Goal: Information Seeking & Learning: Compare options

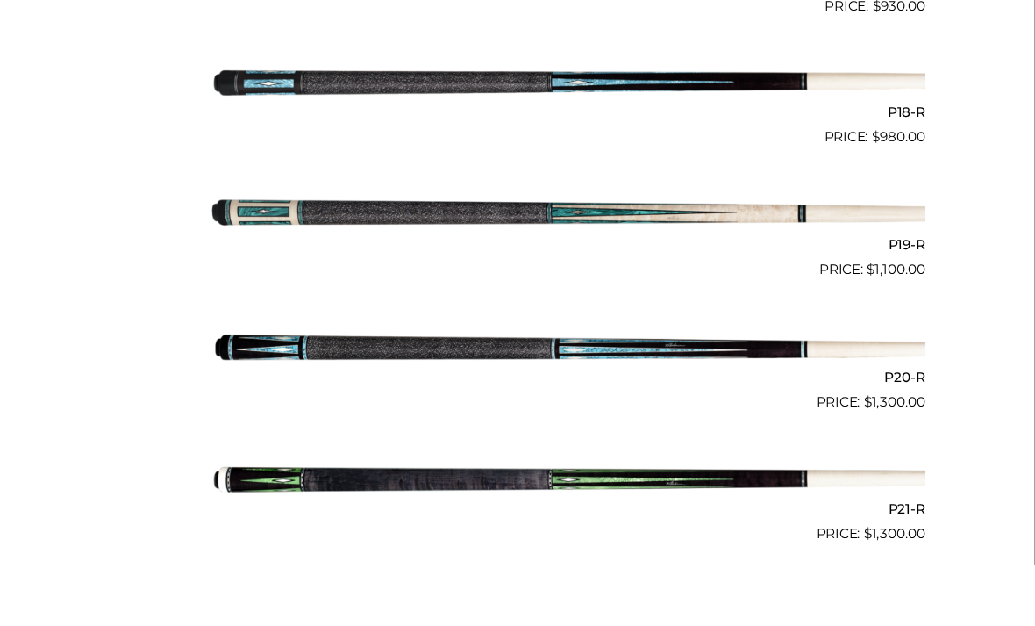
scroll to position [3234, 0]
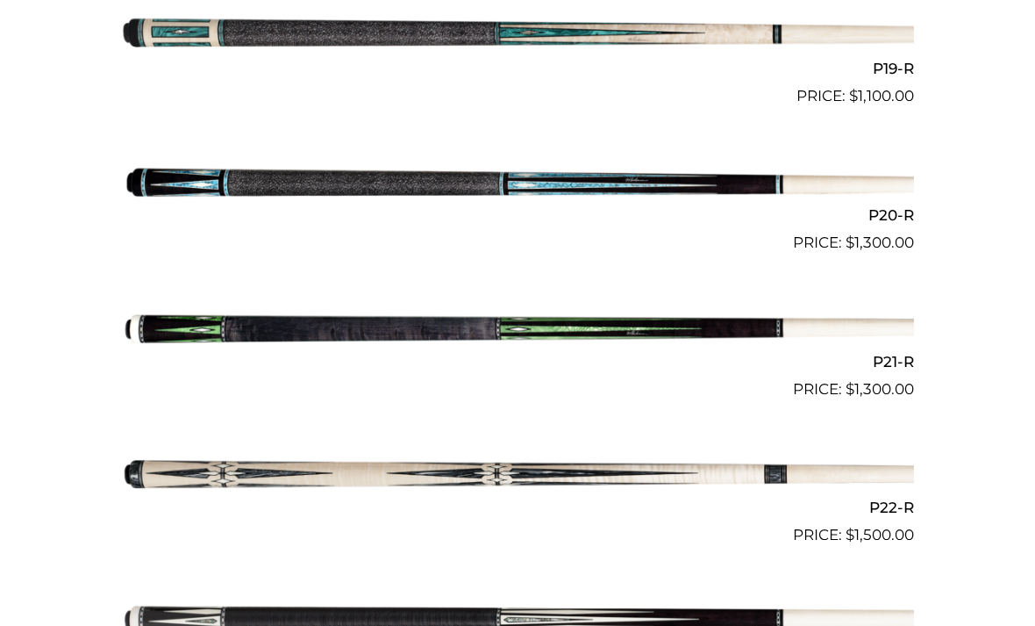
click at [552, 490] on img at bounding box center [517, 474] width 793 height 132
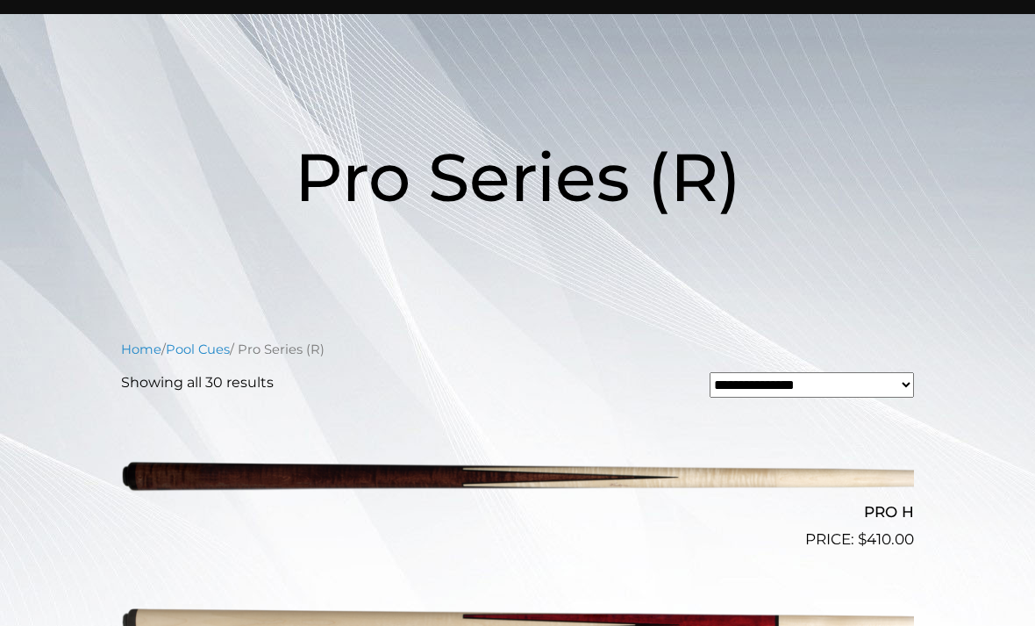
scroll to position [151, 0]
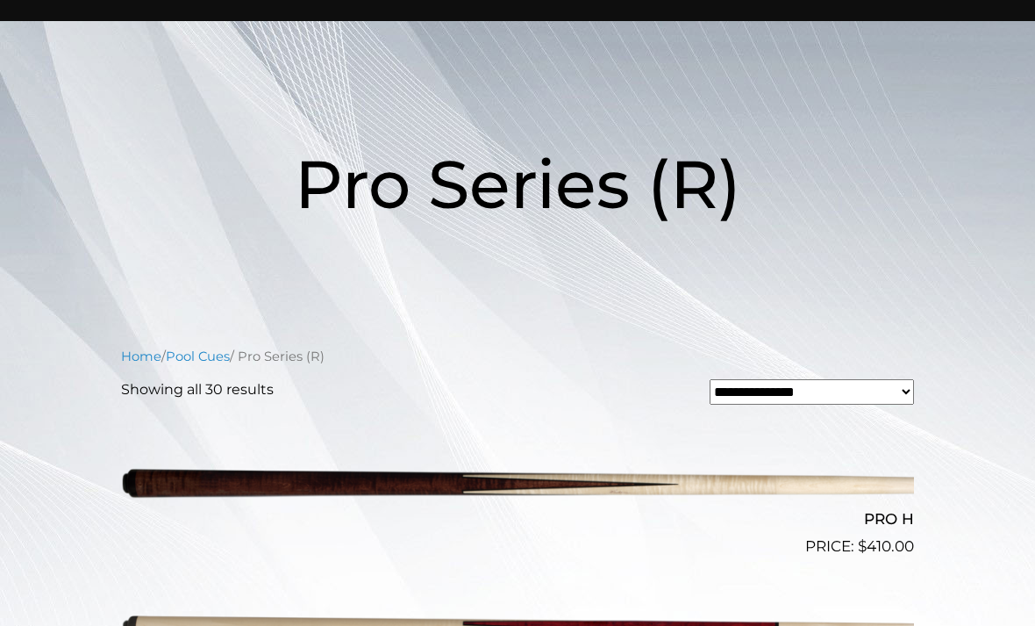
click at [215, 358] on link "Pool Cues" at bounding box center [198, 356] width 64 height 16
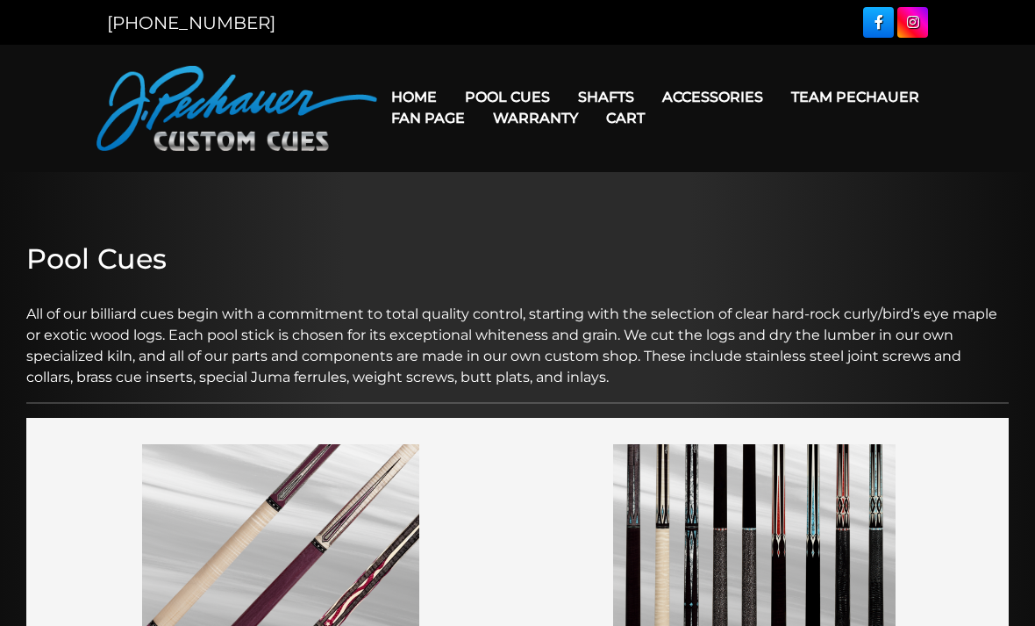
click at [479, 100] on link "Fan Page" at bounding box center [428, 118] width 102 height 45
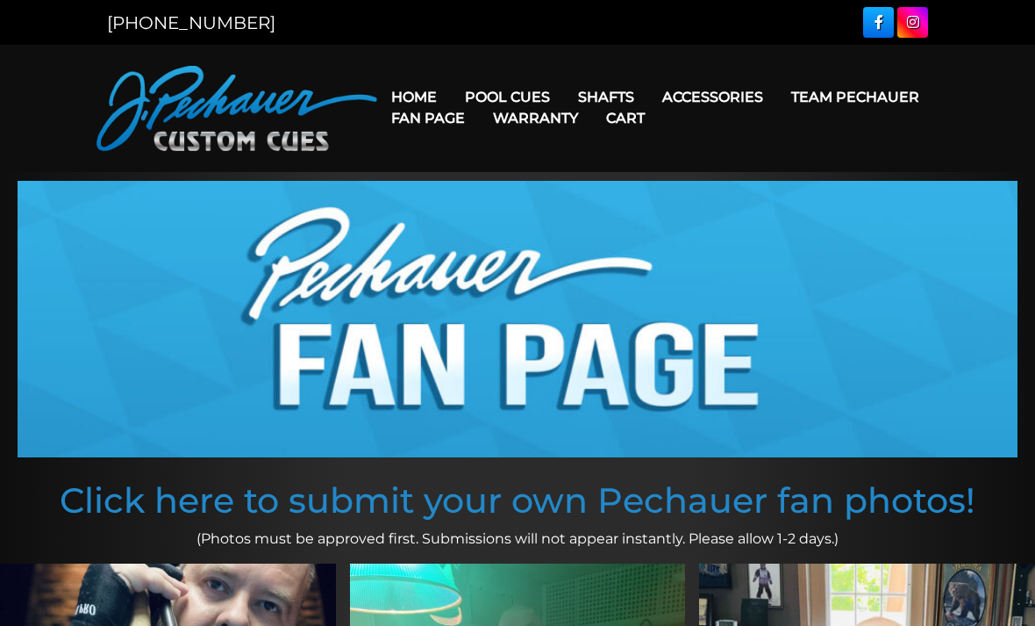
click at [598, 159] on link "JP Series (T) – NEW" at bounding box center [561, 146] width 216 height 25
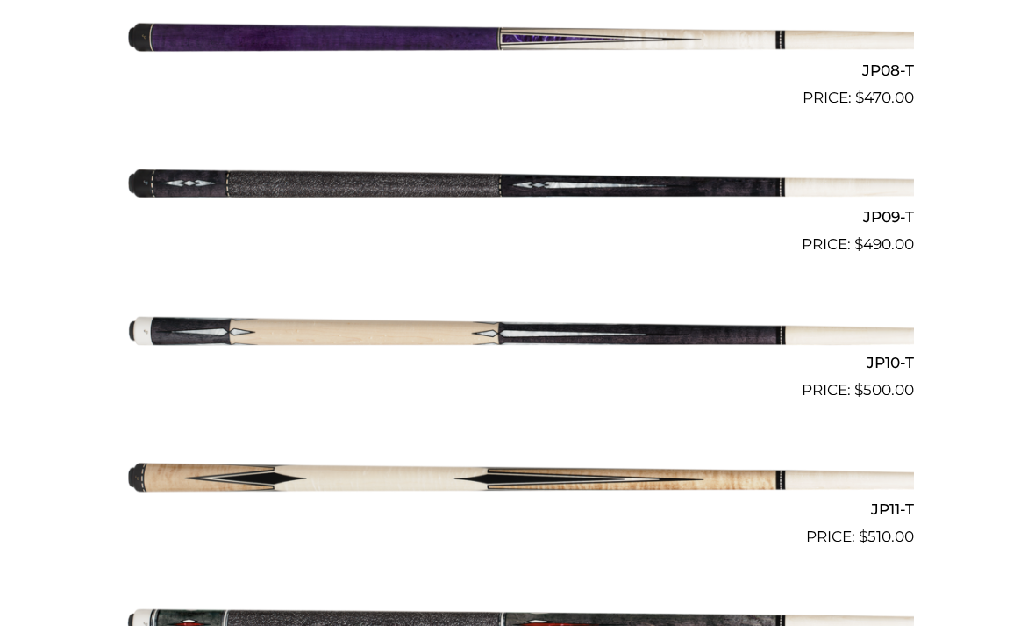
scroll to position [1715, 0]
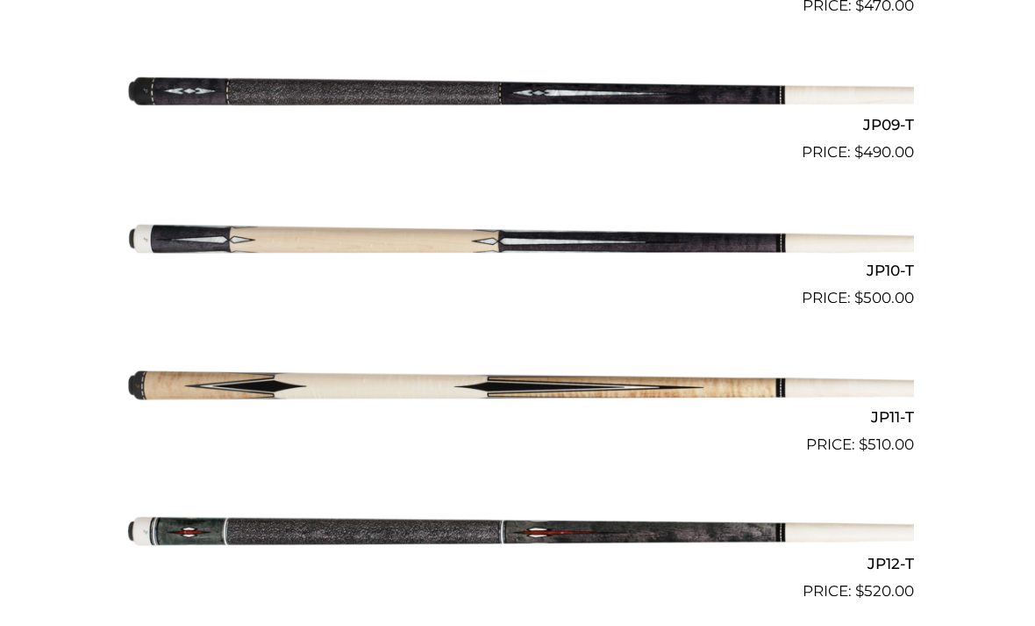
click at [475, 381] on img at bounding box center [517, 383] width 793 height 132
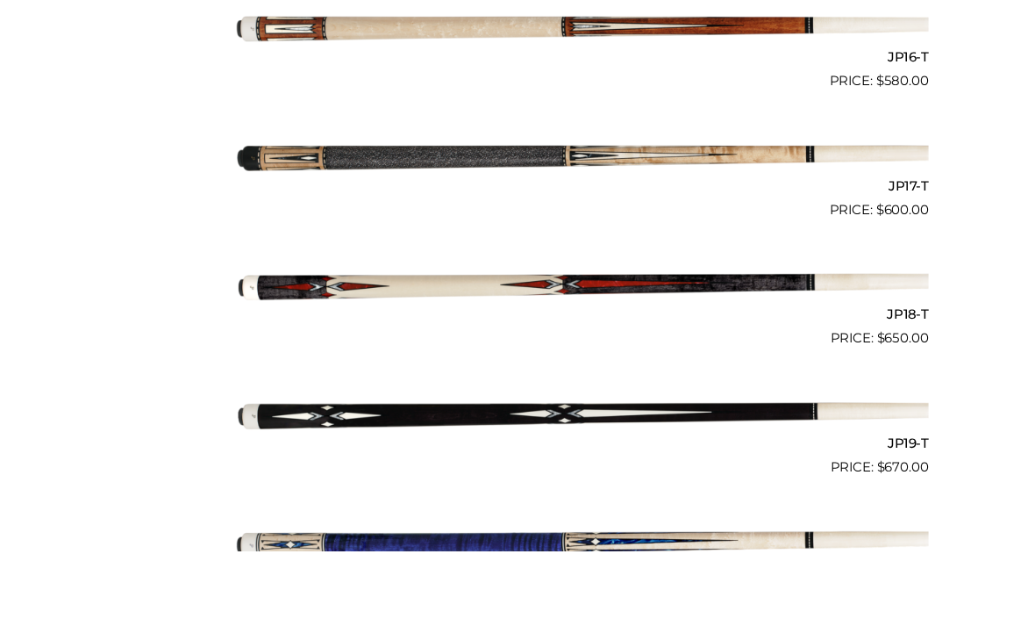
scroll to position [2944, 0]
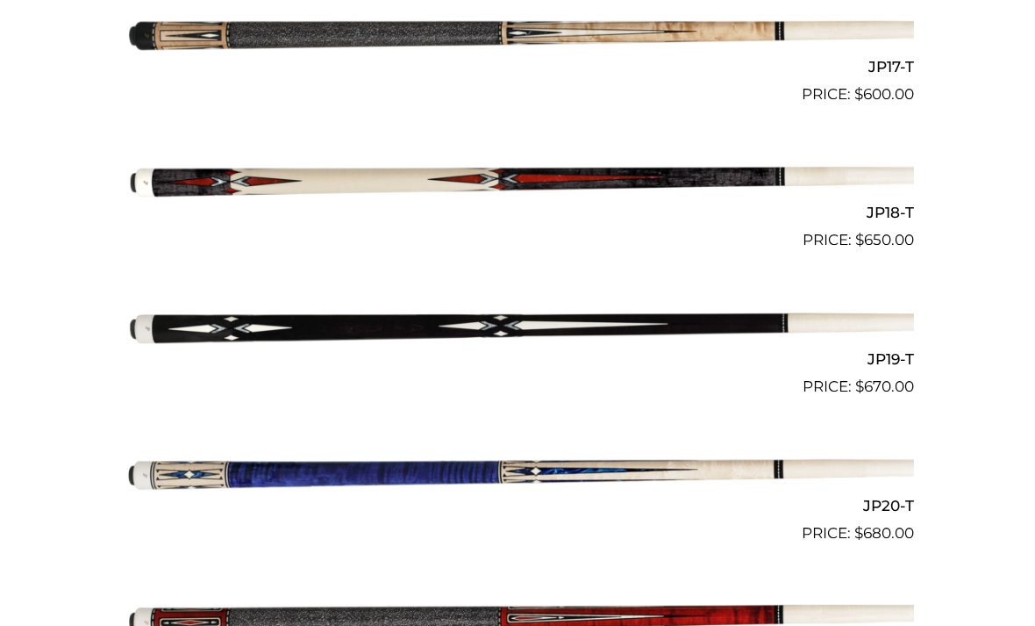
click at [516, 314] on img at bounding box center [517, 325] width 793 height 132
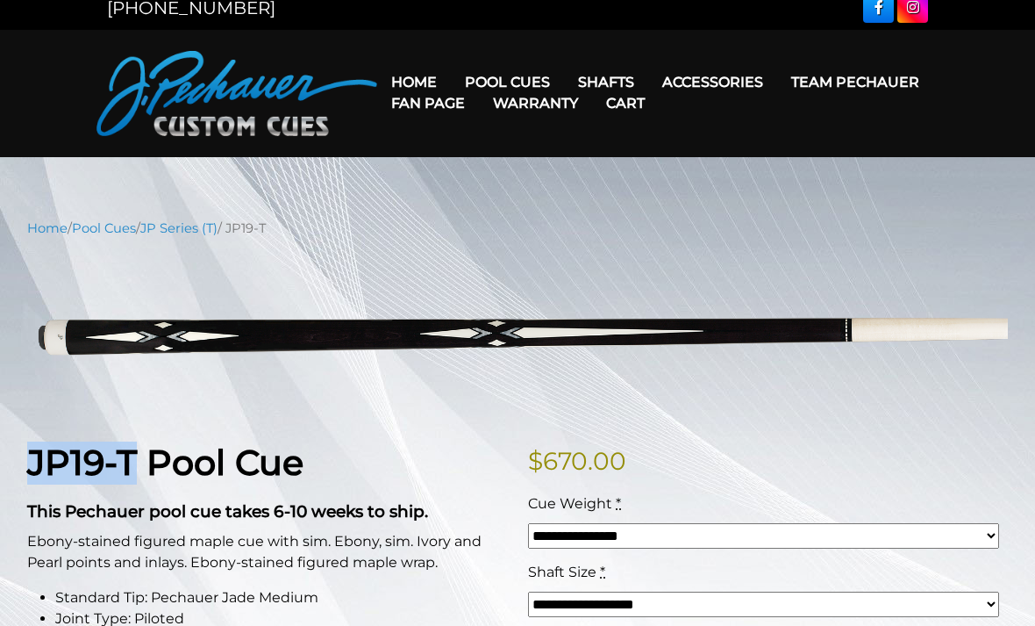
scroll to position [44, 0]
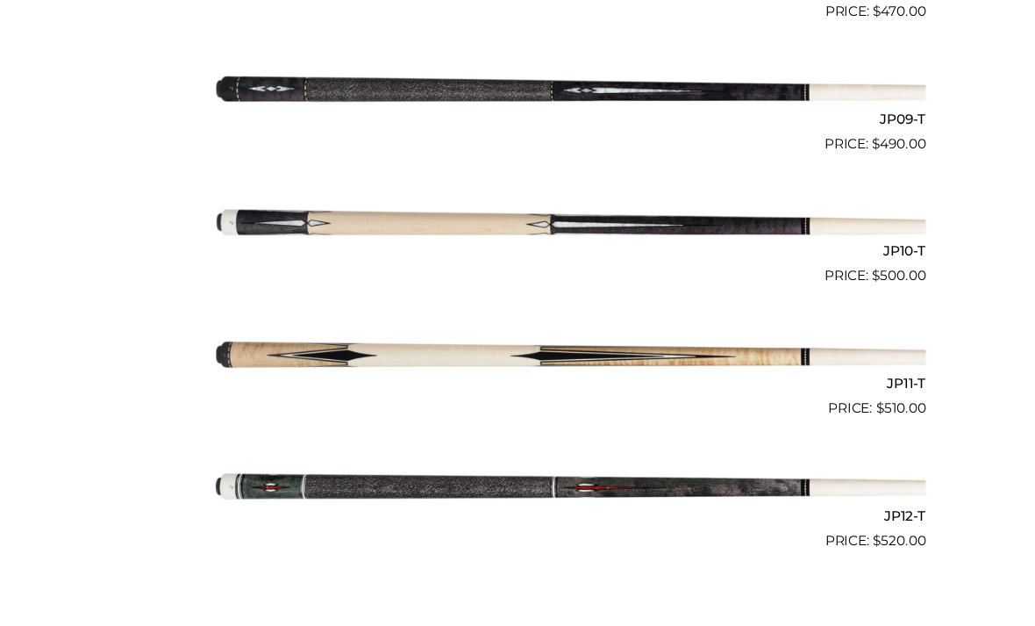
scroll to position [1854, 0]
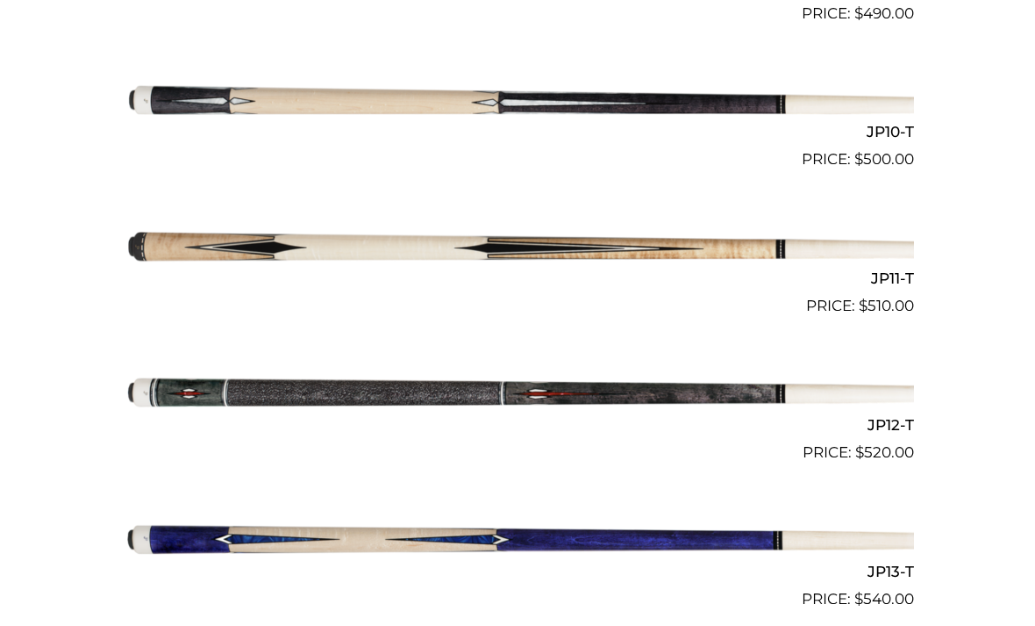
click at [553, 258] on img at bounding box center [517, 244] width 793 height 132
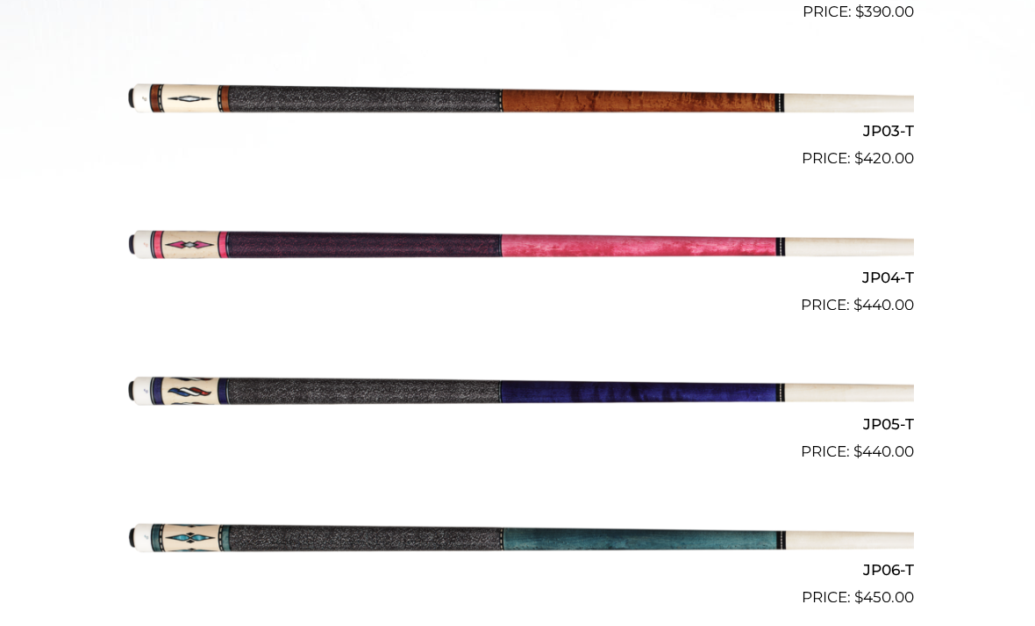
scroll to position [803, 0]
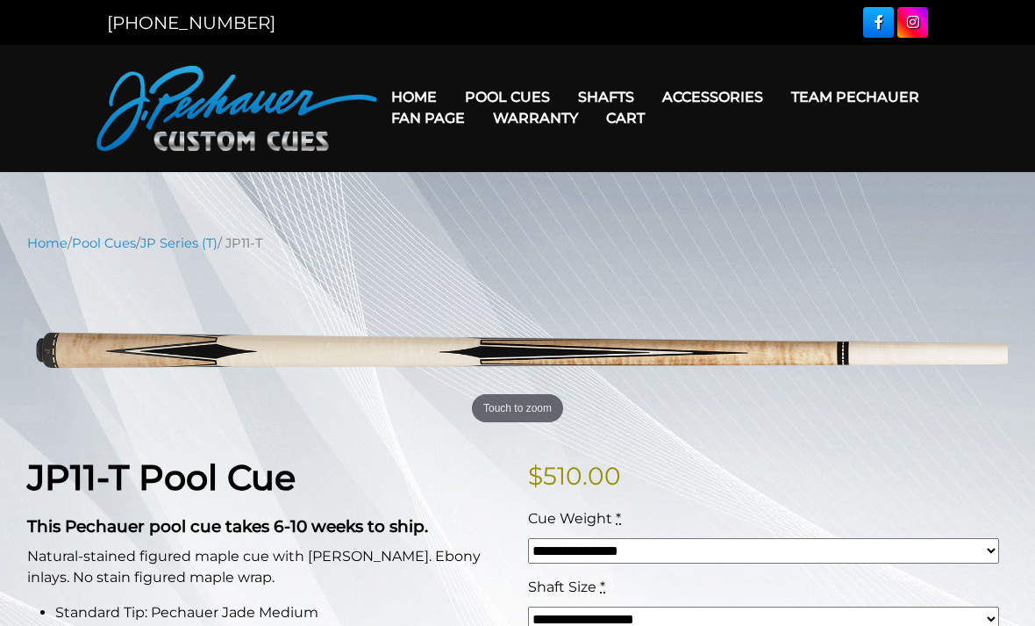
click at [568, 247] on nav "Home / Pool Cues / JP Series (T) / JP11-T" at bounding box center [517, 242] width 981 height 19
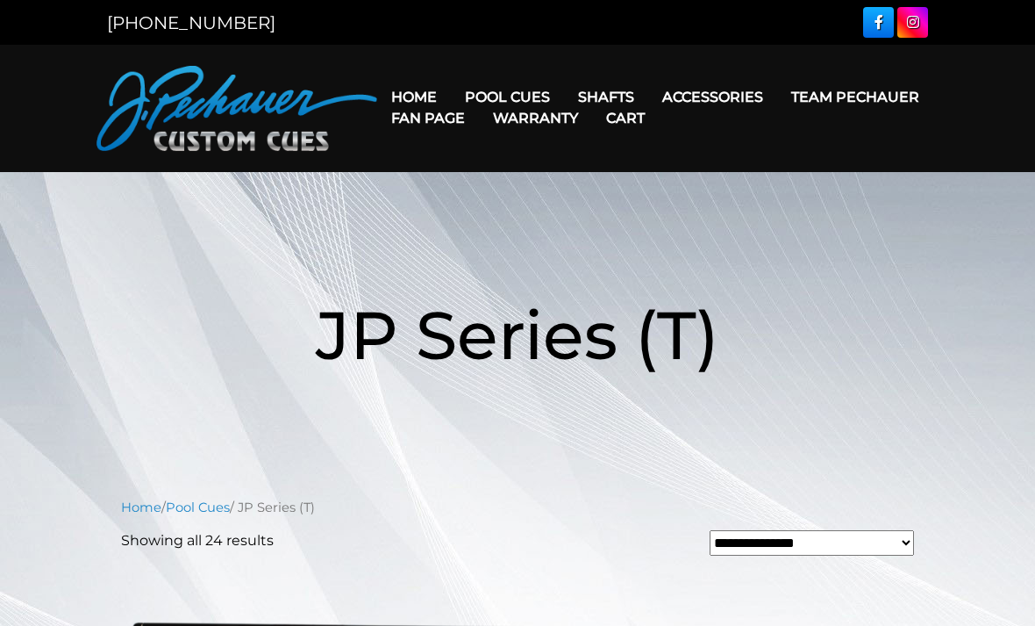
click at [777, 104] on link "Team Pechauer" at bounding box center [855, 97] width 156 height 45
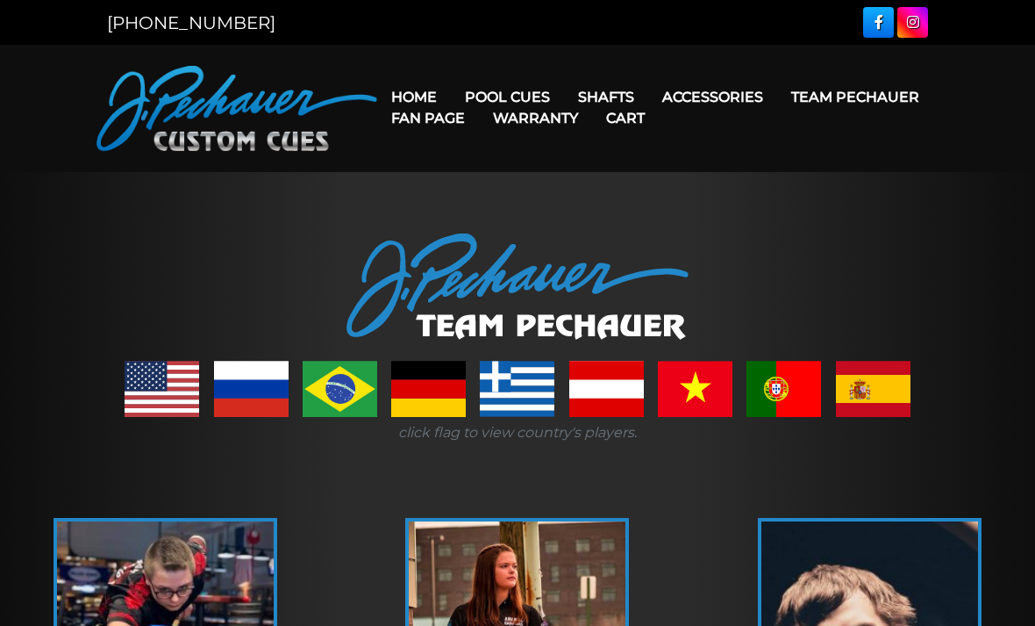
click at [479, 98] on link "Fan Page" at bounding box center [428, 118] width 102 height 45
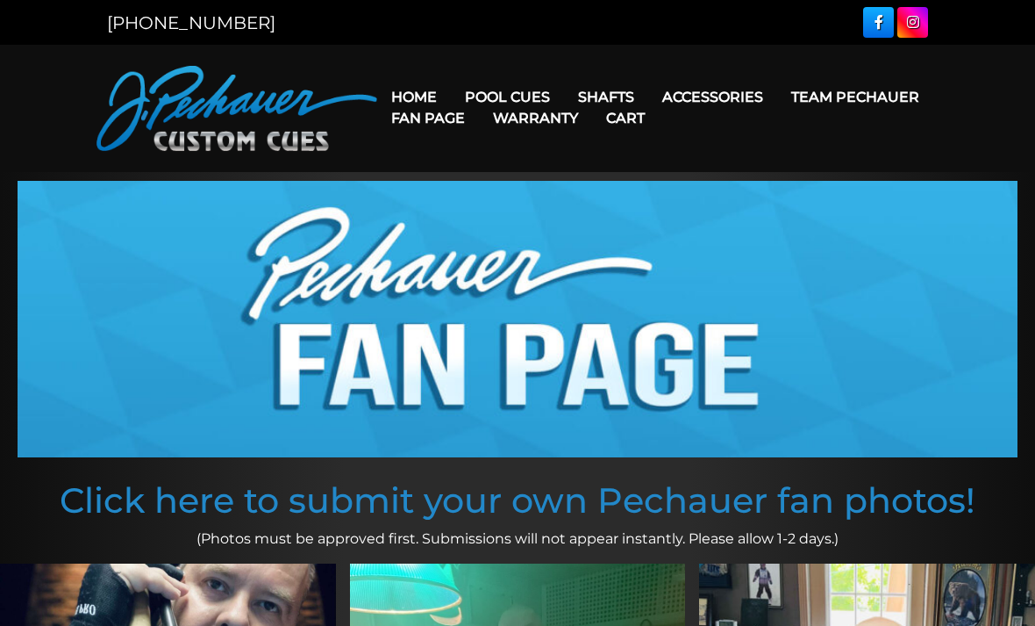
click at [479, 100] on link "Fan Page" at bounding box center [428, 118] width 102 height 45
click at [479, 97] on link "Fan Page" at bounding box center [428, 118] width 102 height 45
click at [641, 233] on link "Kielwood" at bounding box center [717, 221] width 303 height 25
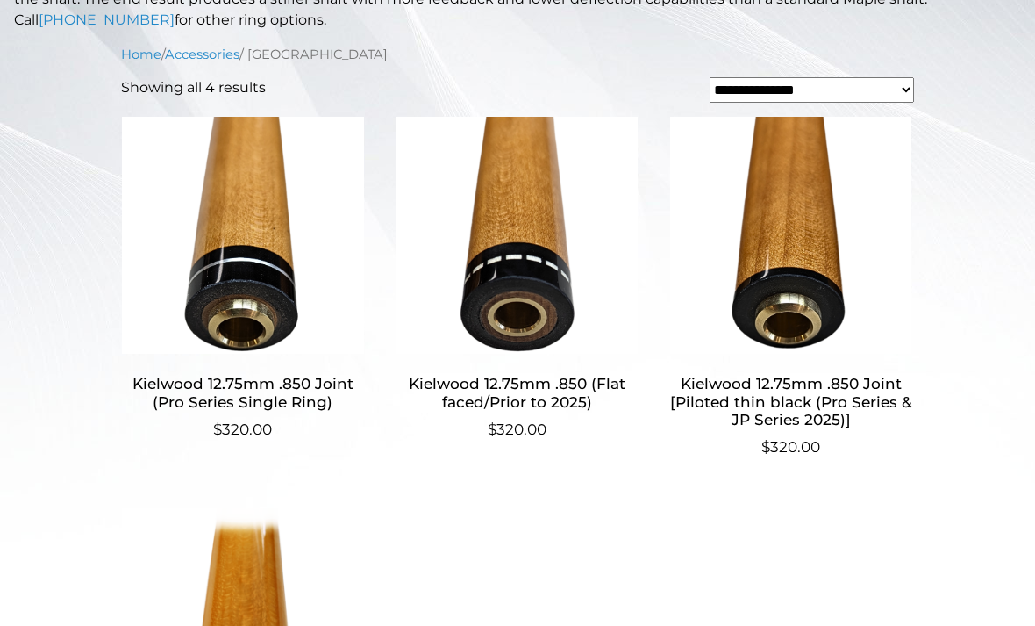
scroll to position [468, 0]
click at [555, 402] on h2 "Kielwood 12.75mm .850 (Flat faced/Prior to 2025)" at bounding box center [517, 393] width 244 height 51
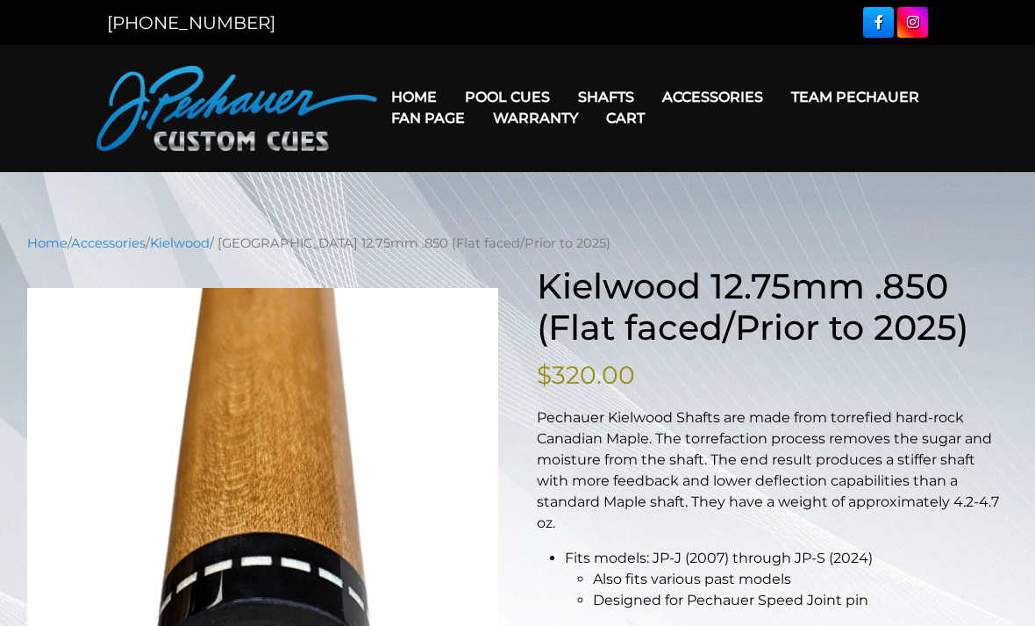
click at [625, 209] on link "Torch +" at bounding box center [717, 196] width 303 height 25
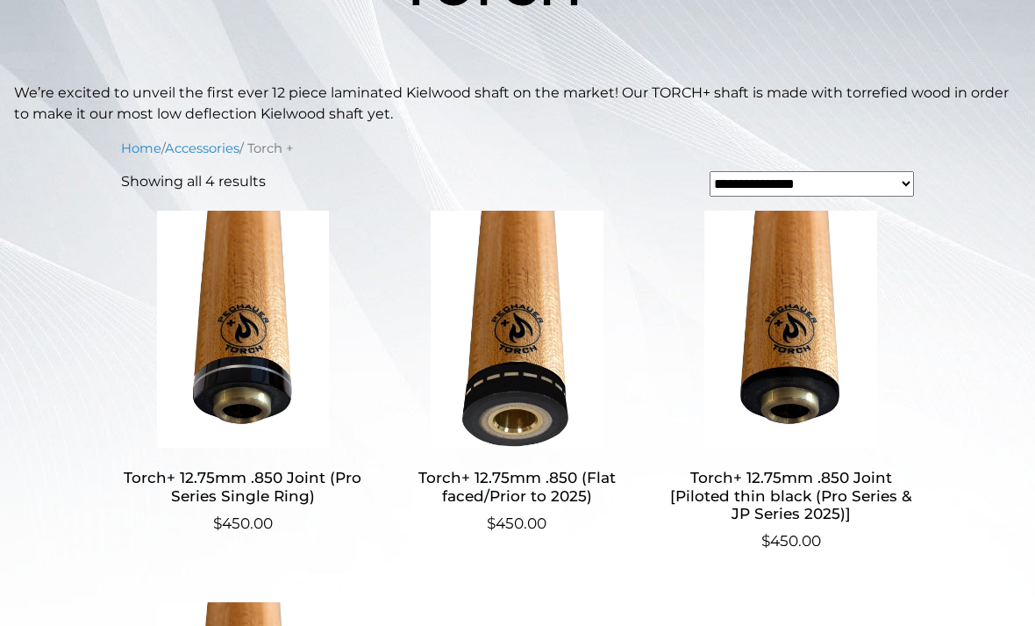
scroll to position [353, 0]
